Goal: Transaction & Acquisition: Purchase product/service

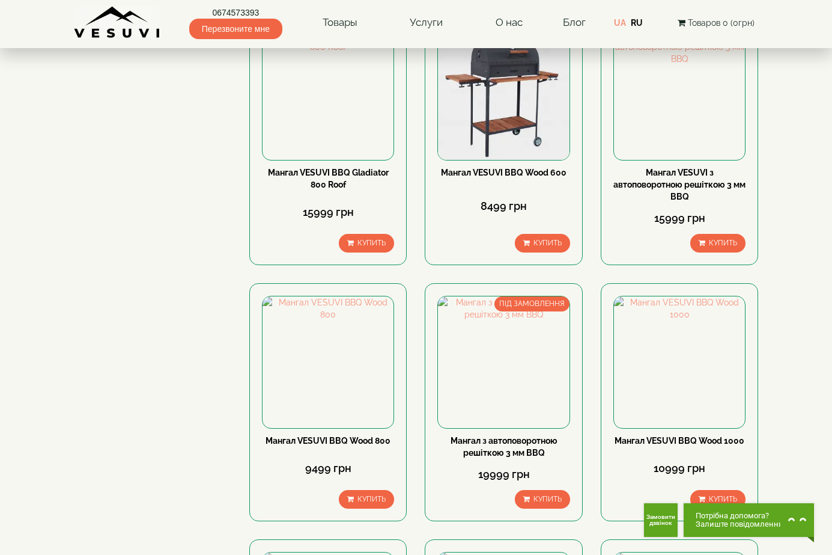
scroll to position [661, 0]
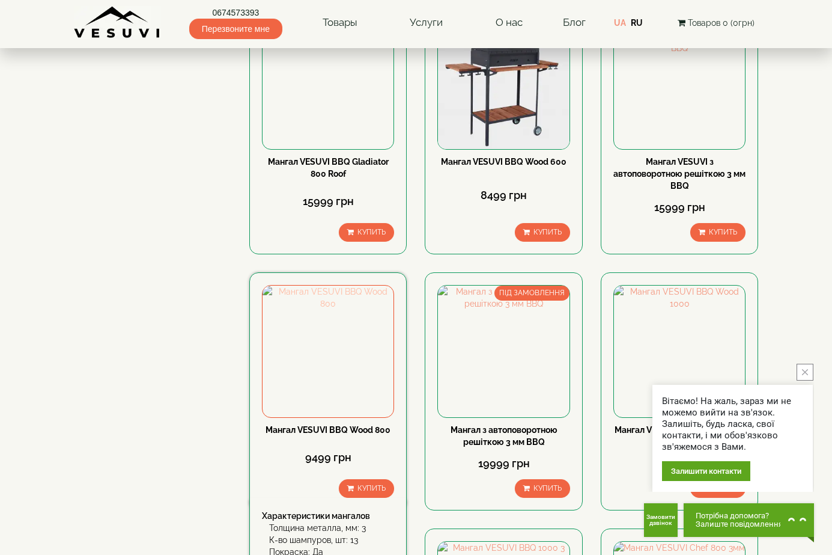
click at [354, 329] on img at bounding box center [328, 350] width 131 height 131
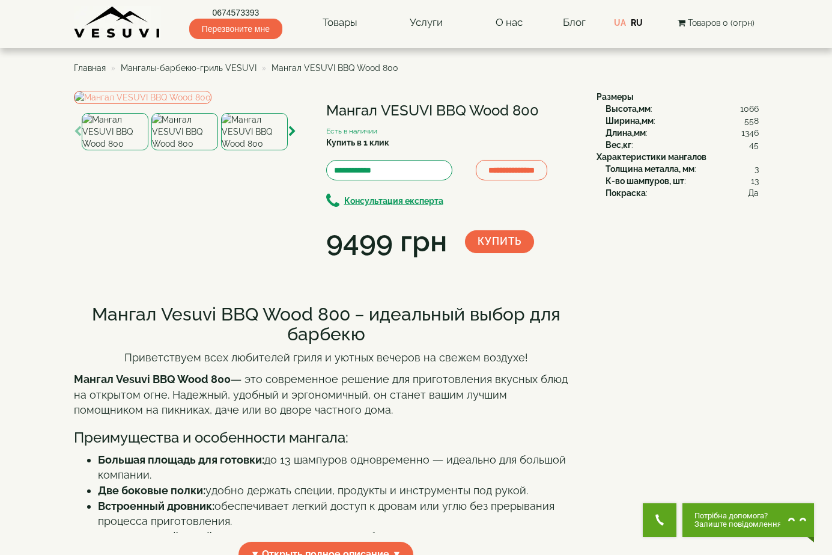
click at [253, 150] on img at bounding box center [254, 131] width 67 height 37
click at [197, 150] on img at bounding box center [184, 131] width 67 height 37
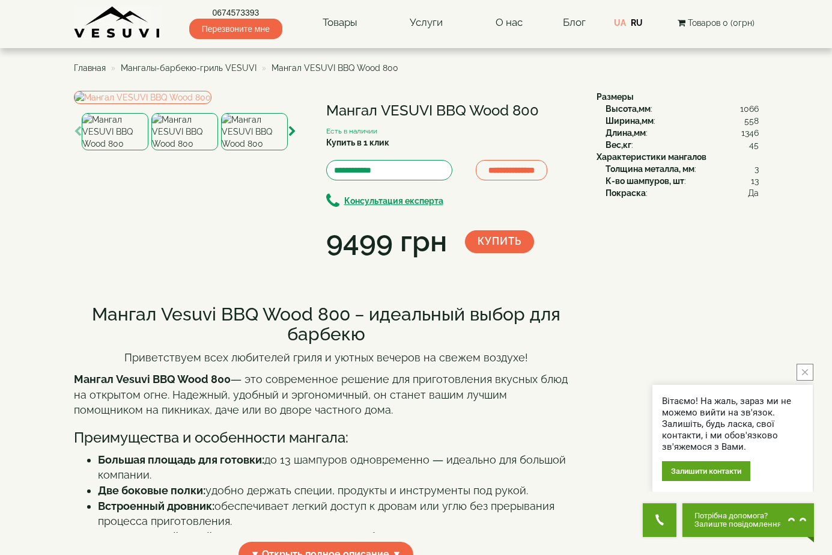
click at [120, 150] on img at bounding box center [115, 131] width 67 height 37
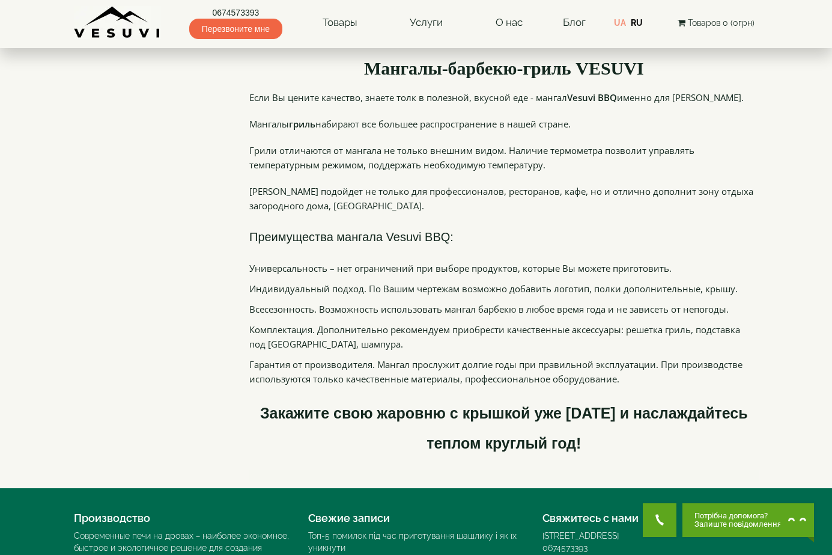
scroll to position [1568, 0]
